Goal: Find contact information: Obtain details needed to contact an individual or organization

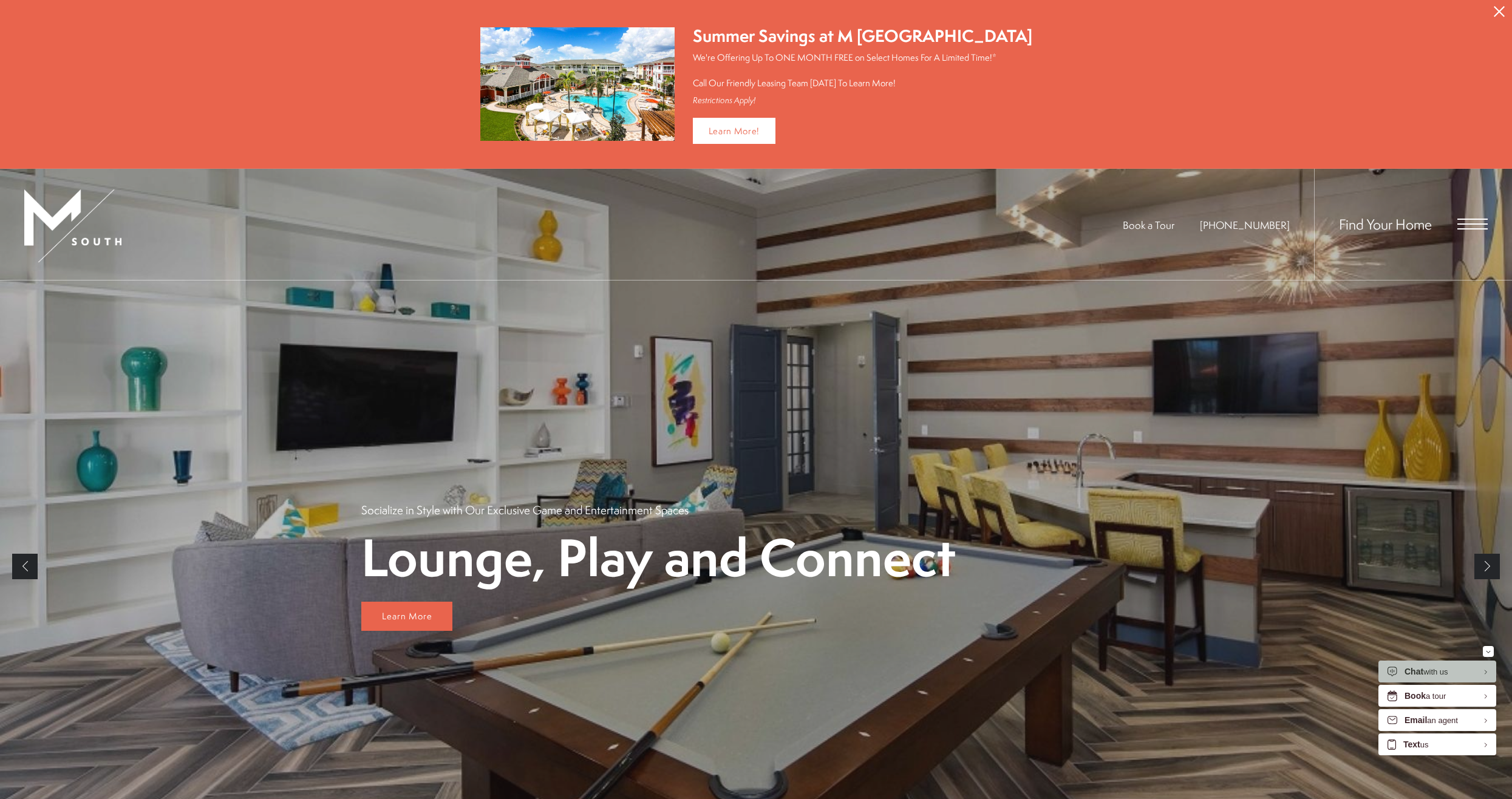
click at [1465, 229] on div "Find Your Home" at bounding box center [1401, 224] width 174 height 111
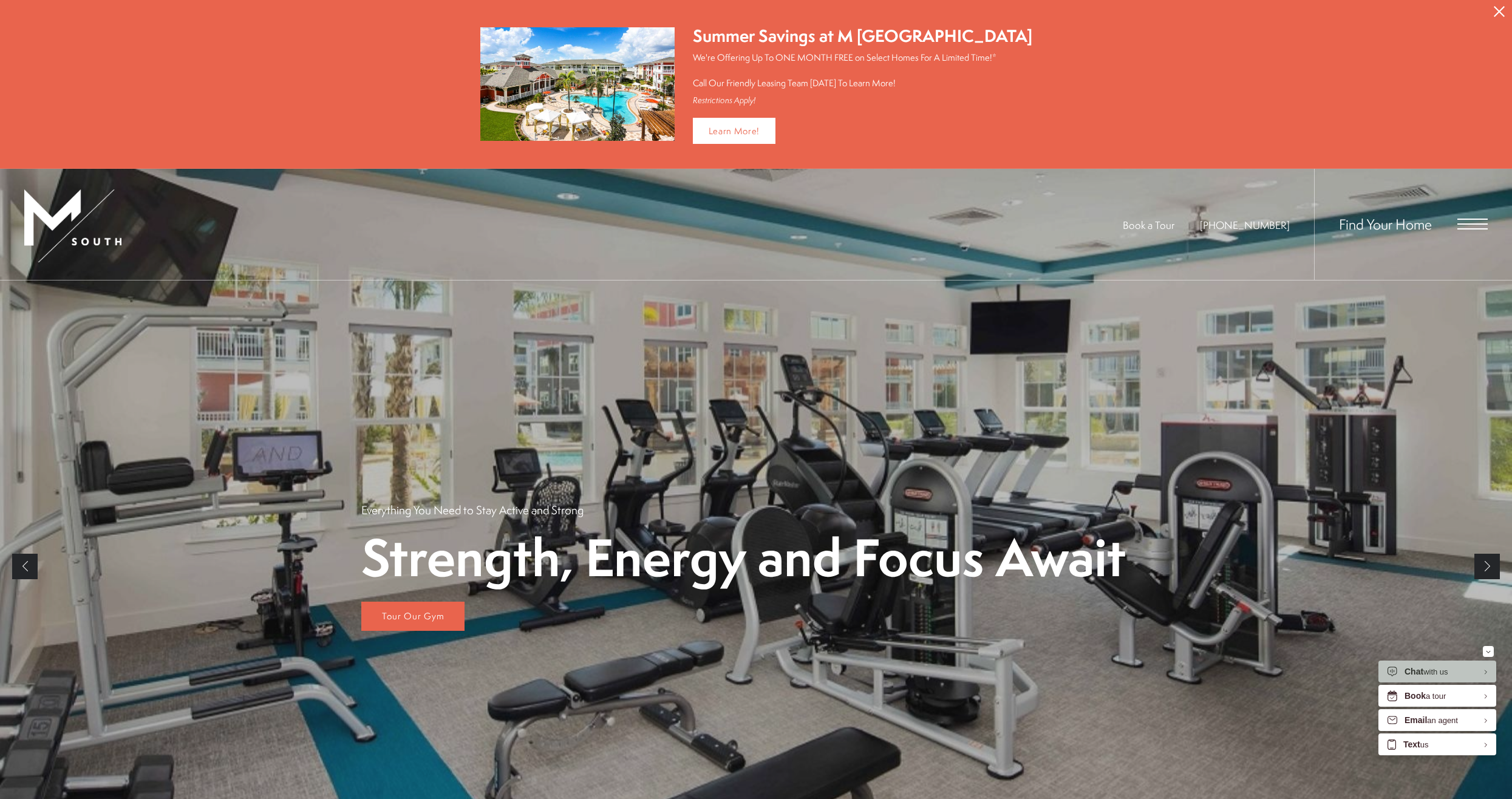
click at [1466, 221] on span "Open Menu" at bounding box center [1472, 224] width 30 height 11
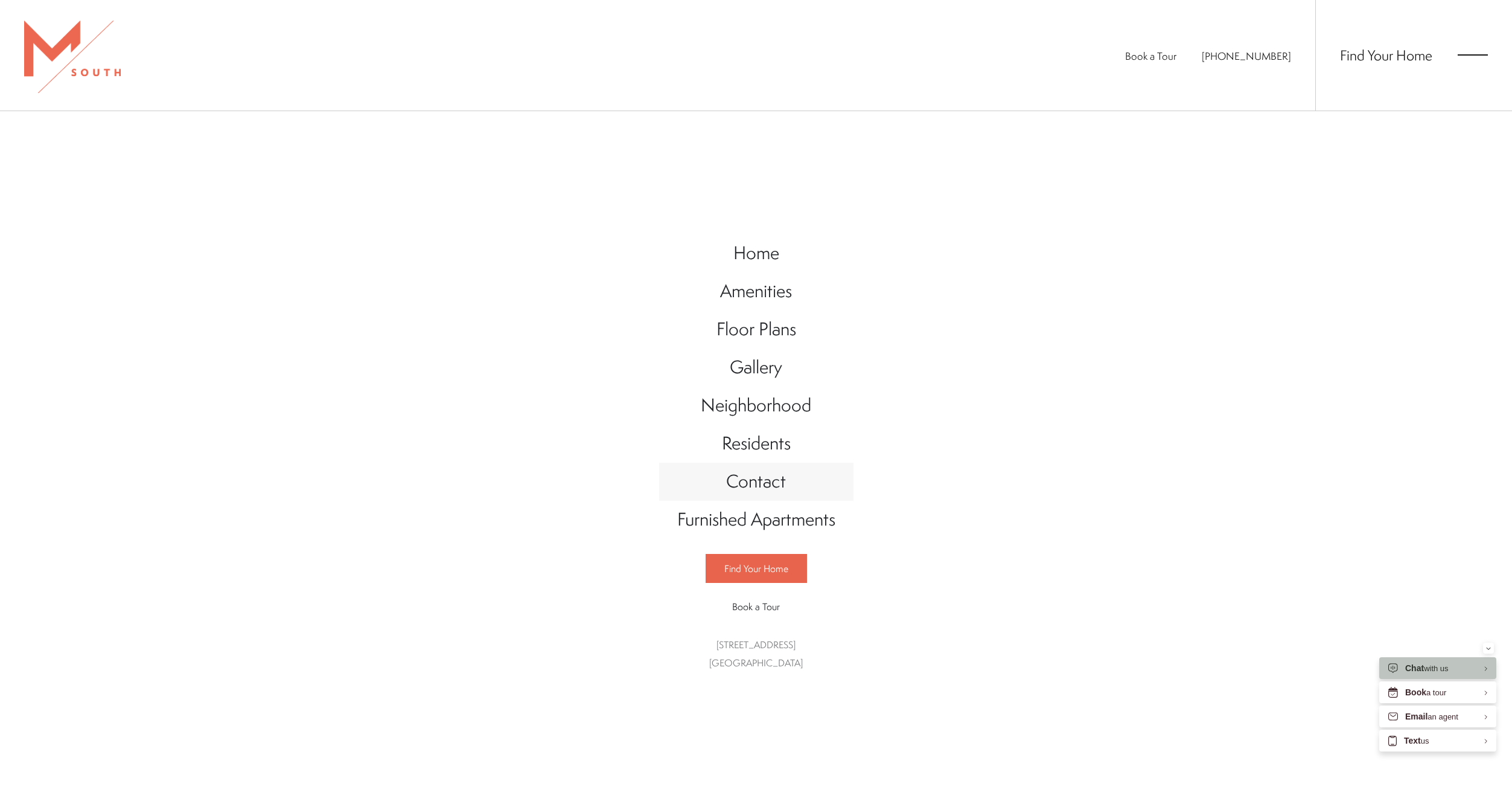
click at [728, 480] on span "Contact" at bounding box center [756, 481] width 60 height 25
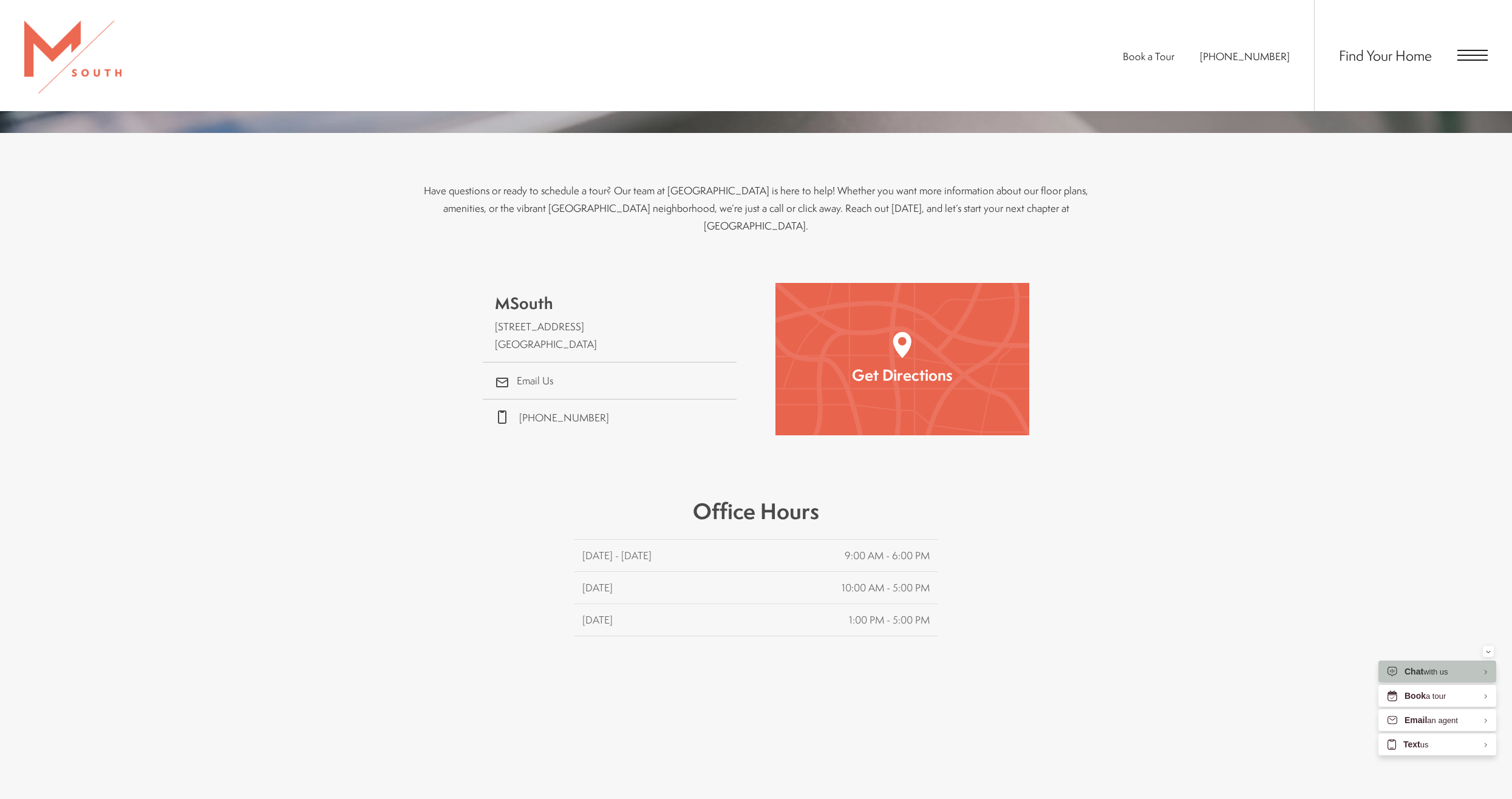
scroll to position [486, 0]
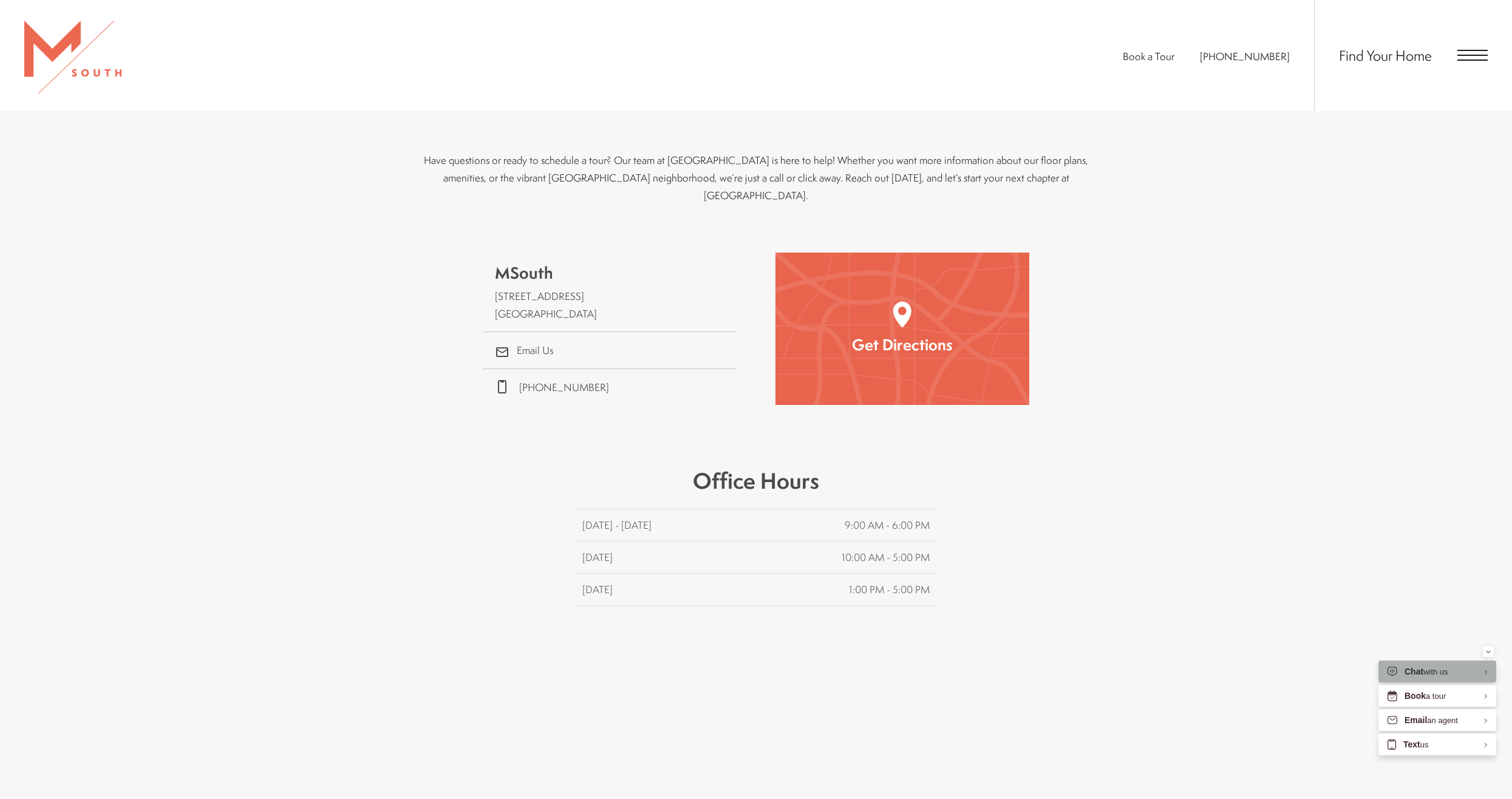
click at [1468, 668] on div "Chat with us" at bounding box center [1438, 671] width 118 height 22
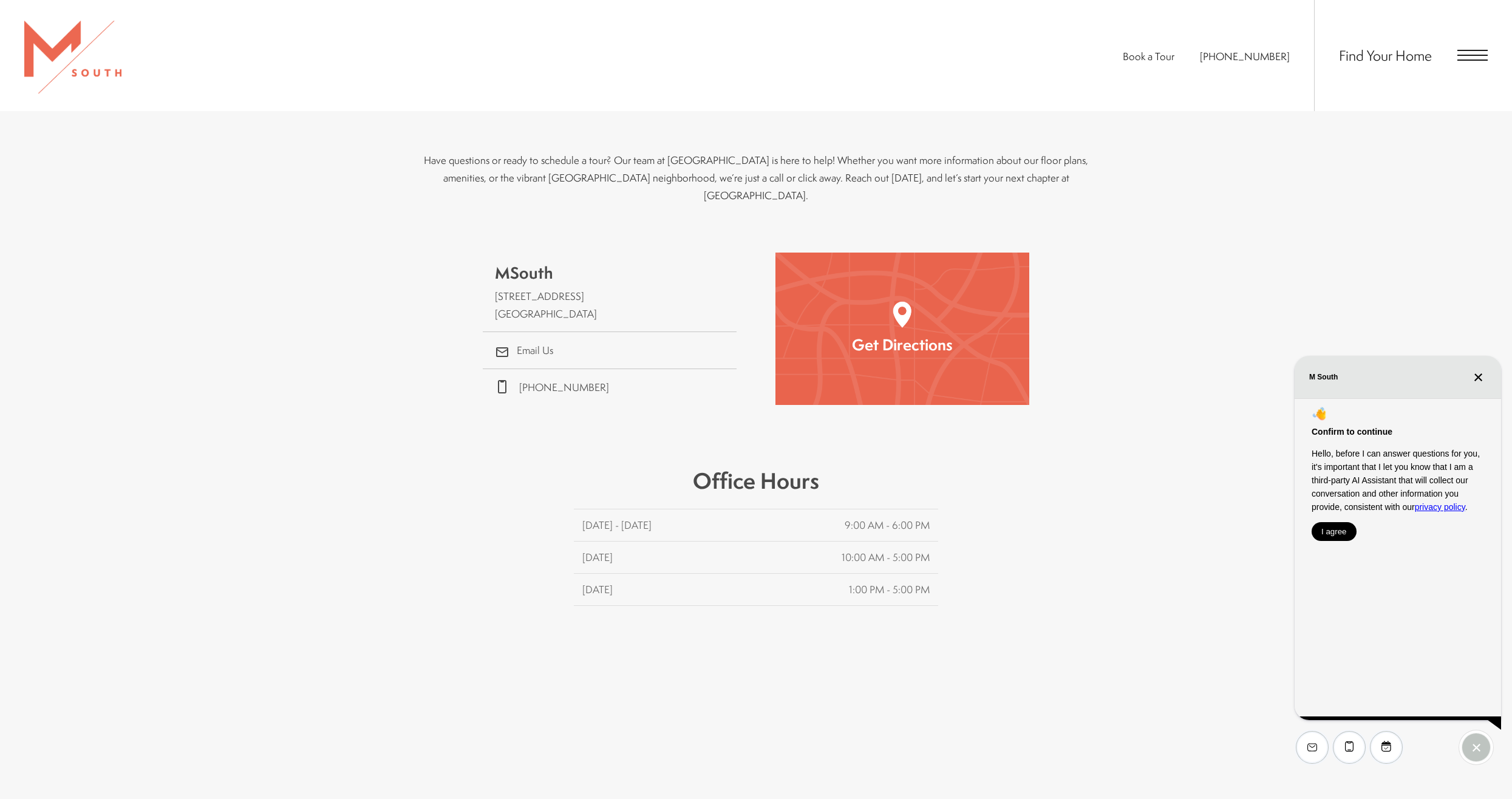
click at [1341, 529] on button "I agree" at bounding box center [1334, 531] width 45 height 19
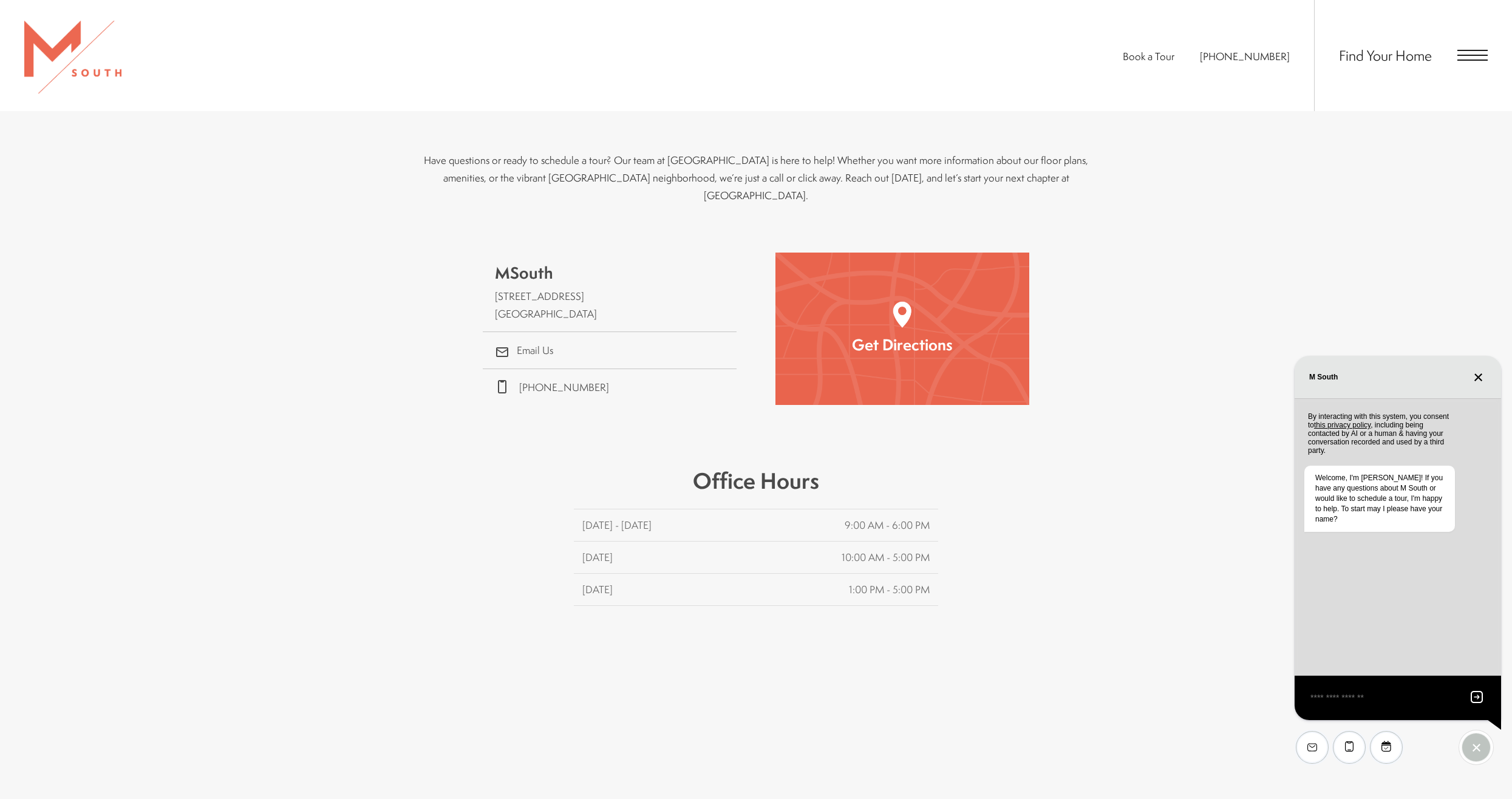
click at [1355, 691] on textarea "EliseAI Widget" at bounding box center [1383, 697] width 148 height 15
type textarea "******"
